Goal: Task Accomplishment & Management: Manage account settings

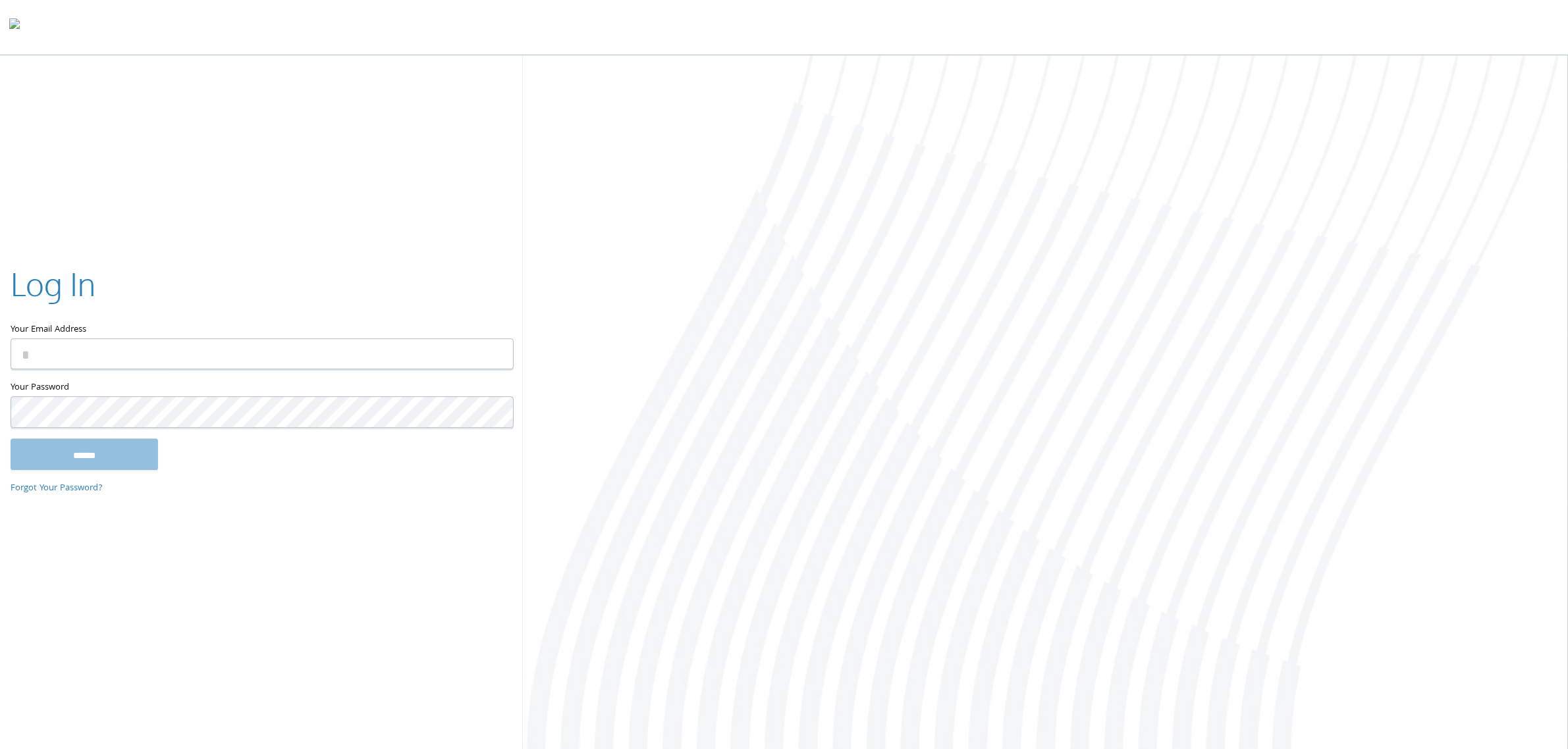
click at [491, 360] on keeper-lock "Open Keeper Popup" at bounding box center [495, 354] width 16 height 16
type input "**********"
click at [127, 456] on input "******" at bounding box center [84, 454] width 147 height 32
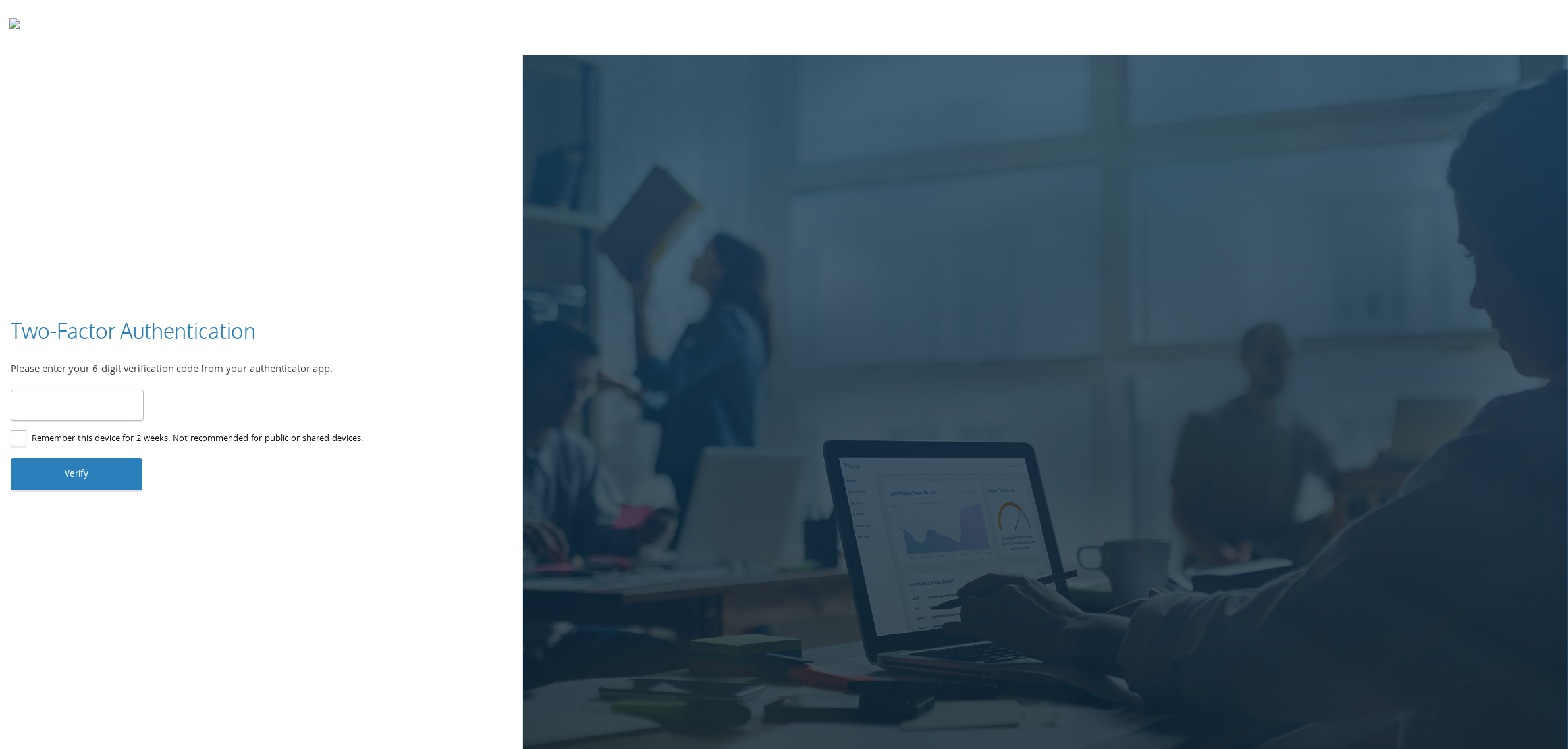
type input "******"
